Goal: Obtain resource: Obtain resource

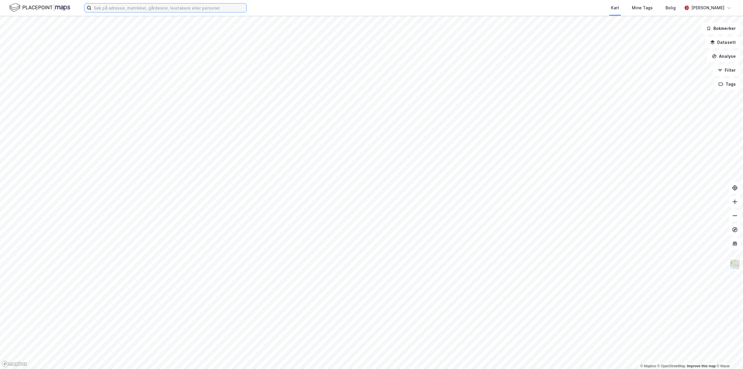
click at [151, 10] on input at bounding box center [168, 7] width 155 height 9
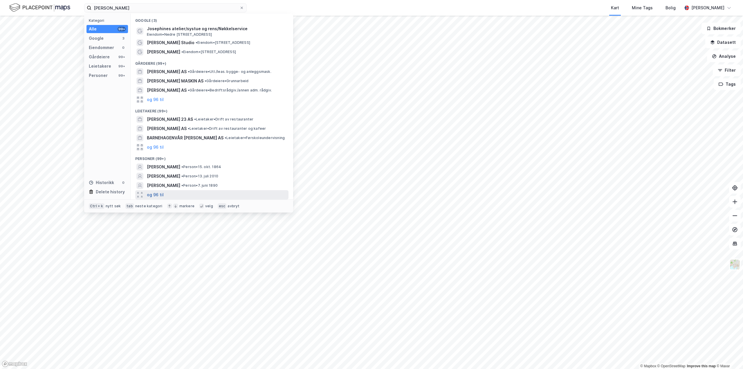
click at [158, 194] on button "og 96 til" at bounding box center [155, 194] width 17 height 7
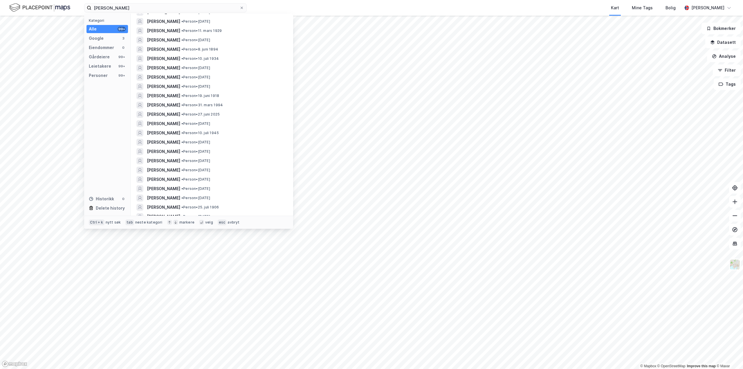
scroll to position [377, 0]
click at [111, 7] on input "[PERSON_NAME]" at bounding box center [165, 7] width 148 height 9
type input "[PERSON_NAME]"
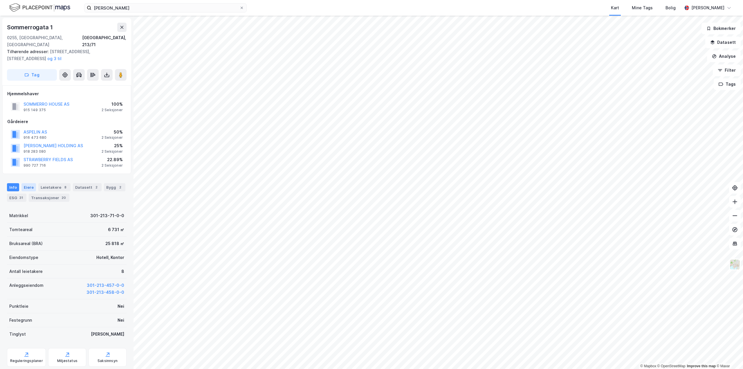
click at [25, 183] on div "Eiere" at bounding box center [28, 187] width 15 height 8
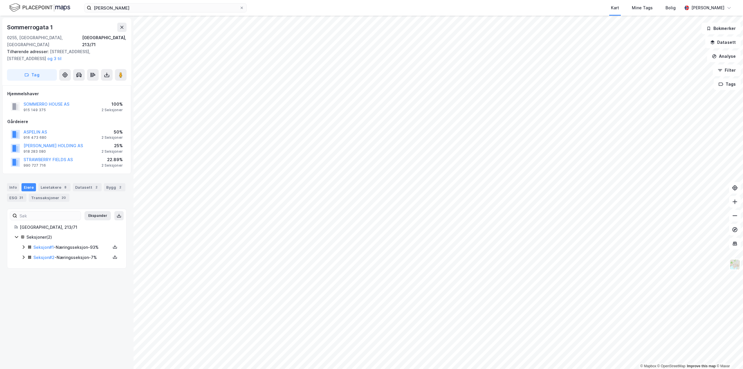
click at [22, 245] on icon at bounding box center [23, 247] width 5 height 5
click at [25, 301] on icon at bounding box center [23, 303] width 5 height 5
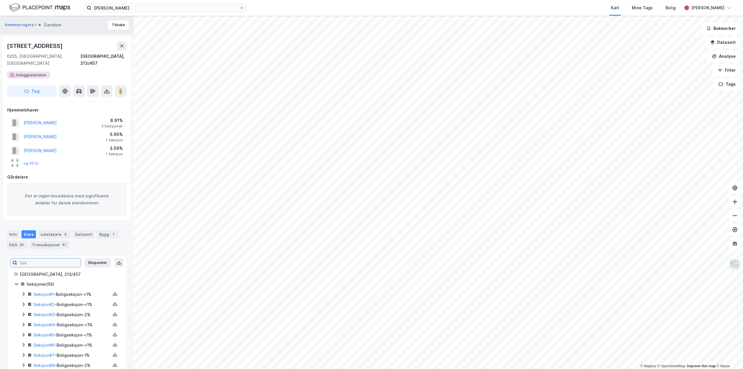
click at [38, 258] on input at bounding box center [49, 262] width 64 height 9
type input "josefine"
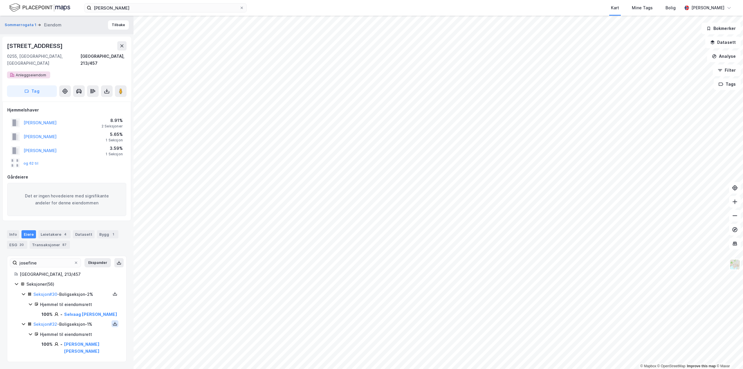
click at [113, 321] on icon at bounding box center [115, 323] width 5 height 5
click at [85, 303] on div "Grunnbok" at bounding box center [79, 306] width 19 height 7
